Goal: Find contact information: Find contact information

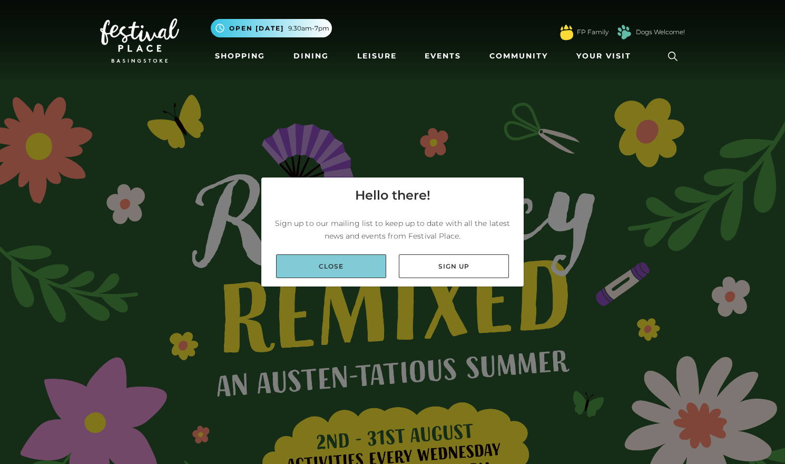
click at [331, 268] on link "Close" at bounding box center [331, 266] width 110 height 24
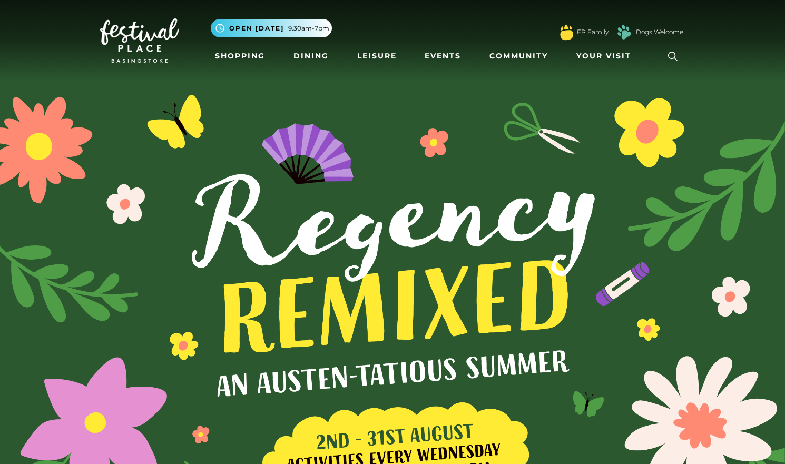
click at [311, 29] on span "9.30am-7pm" at bounding box center [308, 28] width 41 height 9
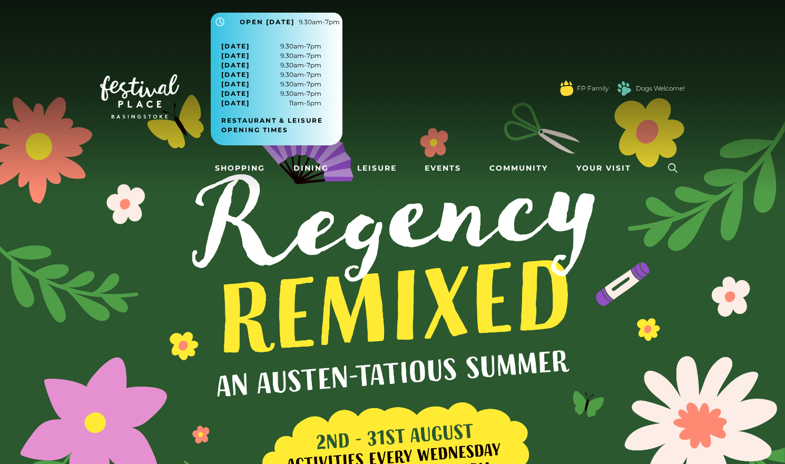
scroll to position [16, 0]
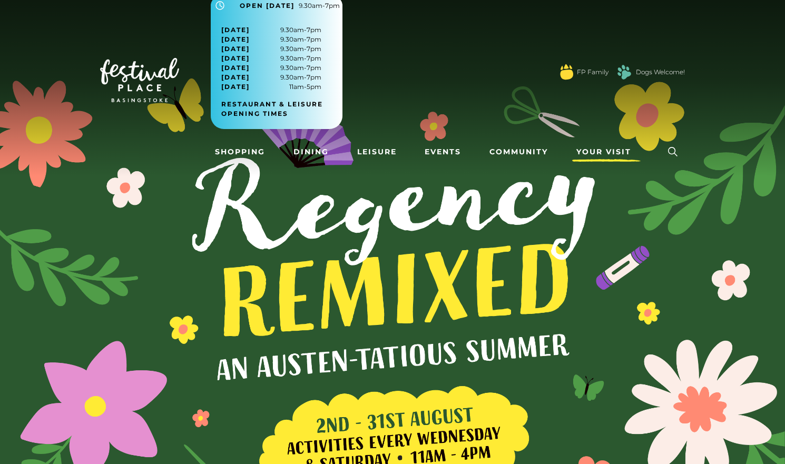
click at [595, 151] on span "Your Visit" at bounding box center [603, 151] width 55 height 11
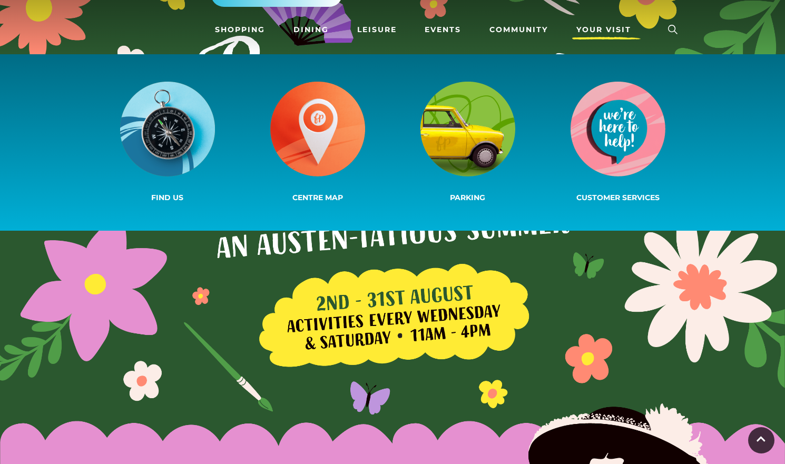
scroll to position [147, 0]
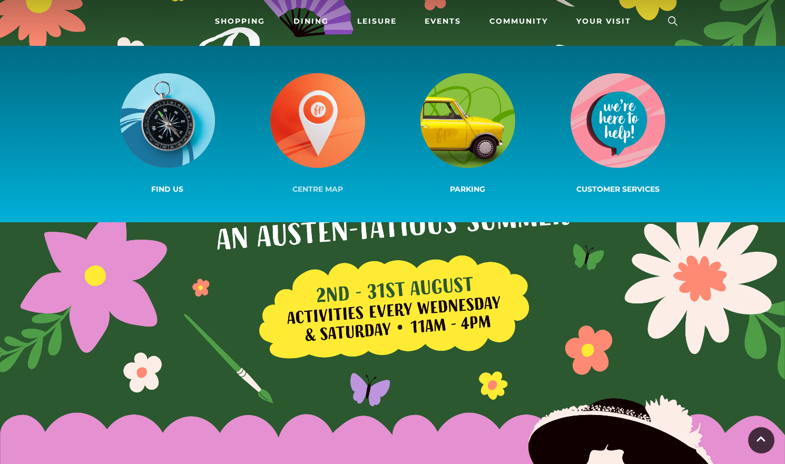
click at [311, 126] on img at bounding box center [317, 120] width 95 height 95
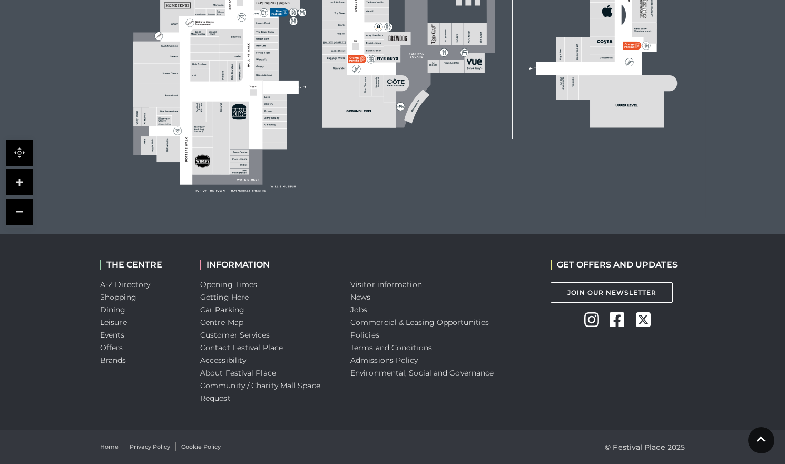
scroll to position [503, 0]
click at [396, 284] on link "Visitor information" at bounding box center [386, 284] width 72 height 9
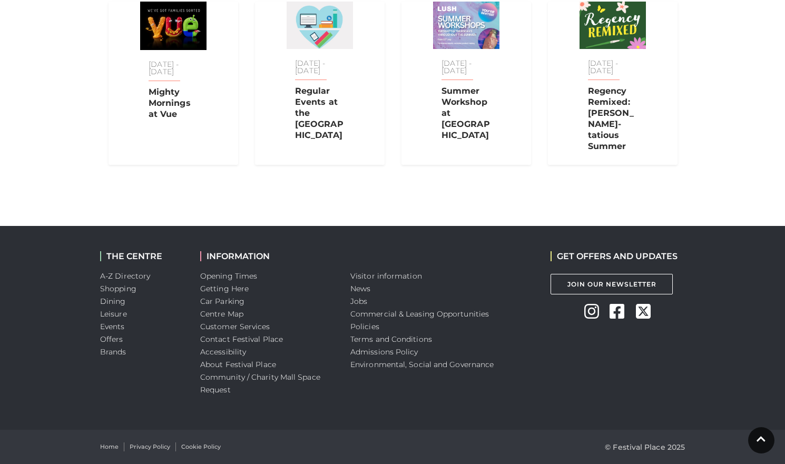
scroll to position [1059, 0]
click at [235, 340] on link "Contact Festival Place" at bounding box center [241, 338] width 83 height 9
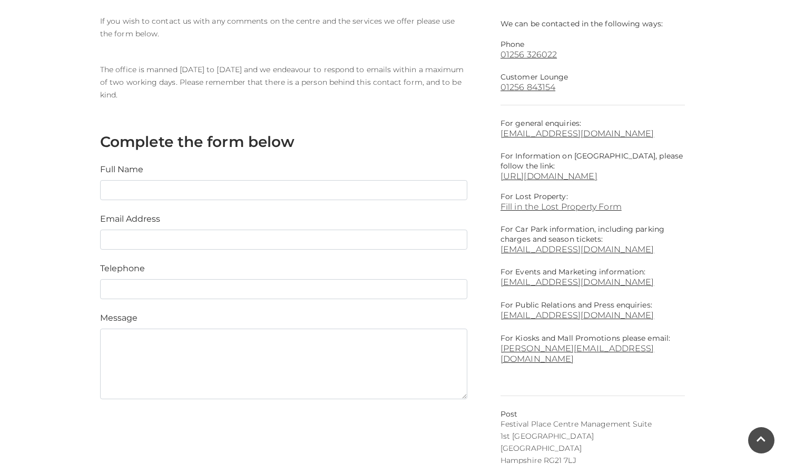
scroll to position [297, 0]
